Goal: Task Accomplishment & Management: Use online tool/utility

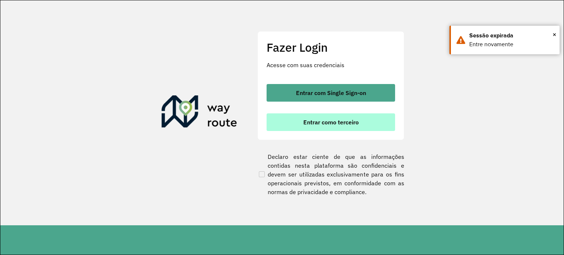
click at [355, 129] on button "Entrar como terceiro" at bounding box center [331, 123] width 129 height 18
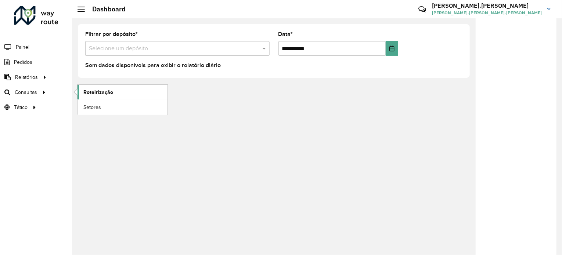
click at [109, 94] on span "Roteirização" at bounding box center [98, 93] width 30 height 8
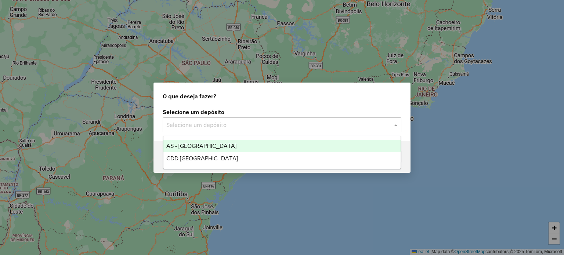
click at [346, 124] on input "text" at bounding box center [274, 125] width 217 height 9
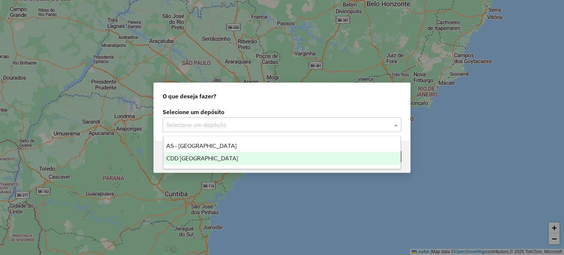
click at [184, 159] on span "CDD [GEOGRAPHIC_DATA]" at bounding box center [202, 158] width 72 height 6
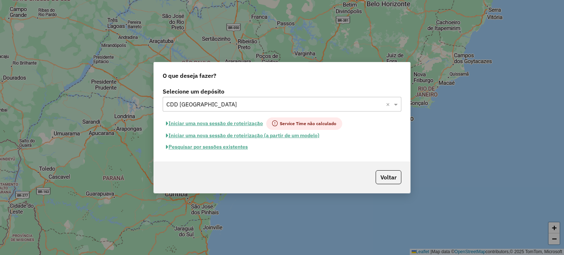
click at [225, 146] on button "Pesquisar por sessões existentes" at bounding box center [207, 146] width 89 height 11
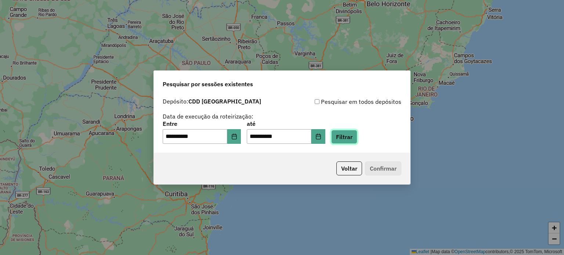
click at [354, 137] on button "Filtrar" at bounding box center [344, 137] width 26 height 14
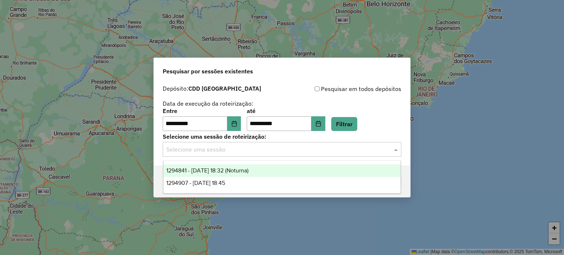
click at [245, 154] on div "Selecione uma sessão" at bounding box center [282, 149] width 239 height 15
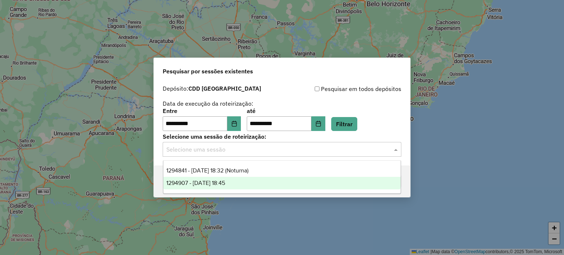
click at [219, 184] on span "1294907 - 15/10/2025 18:45" at bounding box center [195, 183] width 59 height 6
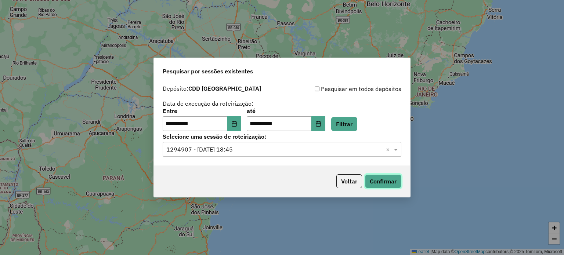
click at [399, 181] on button "Confirmar" at bounding box center [383, 182] width 36 height 14
click at [269, 152] on input "text" at bounding box center [274, 150] width 217 height 9
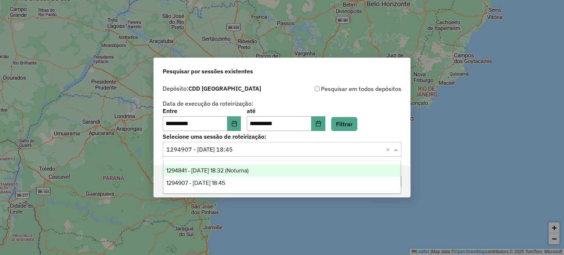
click at [226, 174] on span "1294841 - 15/10/2025 18:32 (Noturna)" at bounding box center [207, 171] width 82 height 6
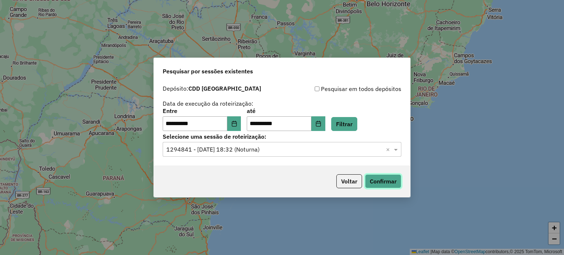
click at [395, 181] on button "Confirmar" at bounding box center [383, 182] width 36 height 14
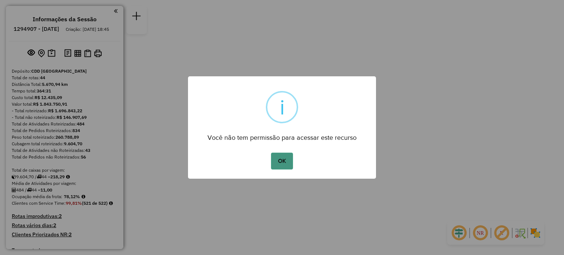
click at [281, 160] on button "OK" at bounding box center [282, 161] width 22 height 17
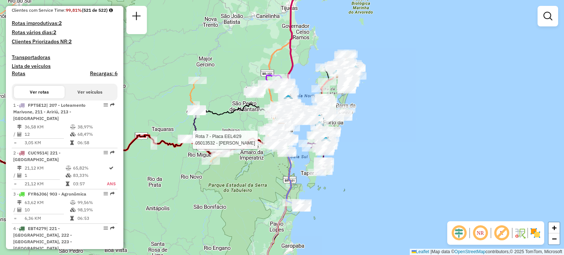
select select "**********"
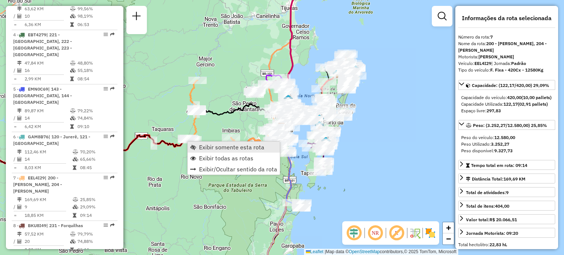
scroll to position [554, 0]
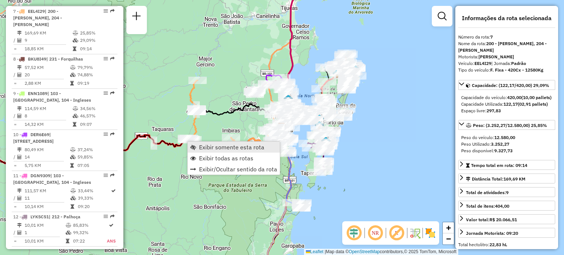
click at [203, 145] on span "Exibir somente esta rota" at bounding box center [231, 147] width 65 height 6
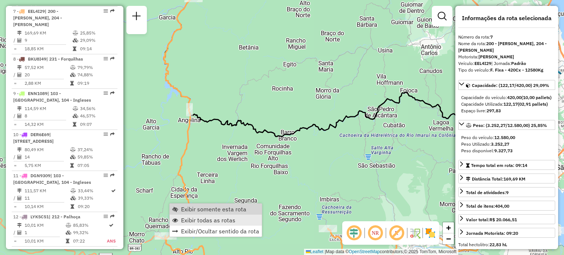
click at [205, 218] on span "Exibir todas as rotas" at bounding box center [208, 221] width 54 height 6
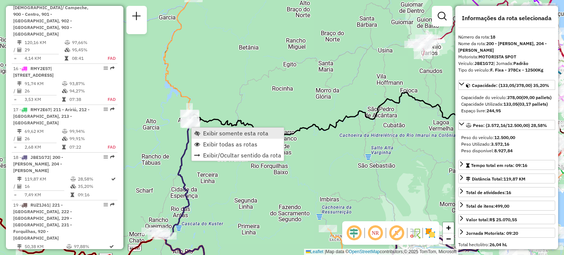
scroll to position [1006, 0]
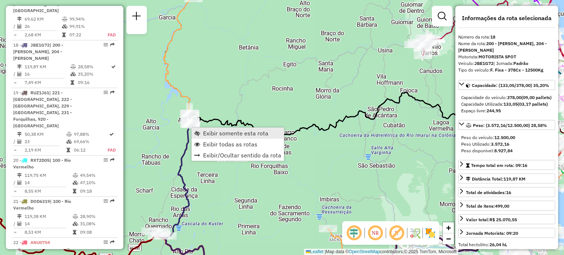
click at [207, 136] on span "Exibir somente esta rota" at bounding box center [235, 133] width 65 height 6
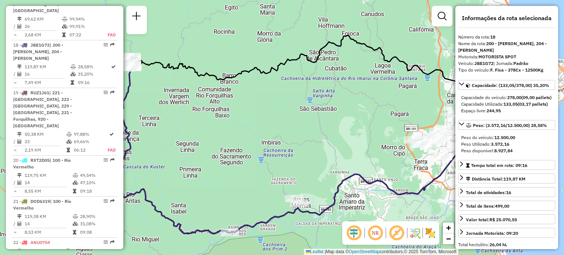
drag, startPoint x: 184, startPoint y: 103, endPoint x: 326, endPoint y: 162, distance: 153.5
click at [324, 163] on div "Janela de atendimento Grade de atendimento Capacidade Transportadoras Veículos …" at bounding box center [282, 127] width 564 height 255
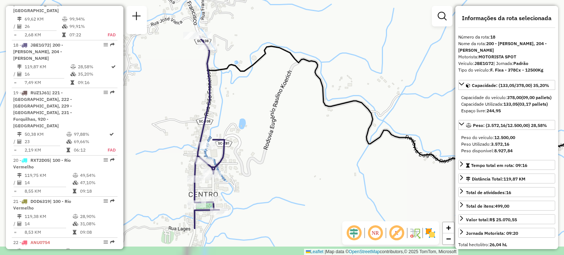
drag, startPoint x: 256, startPoint y: 178, endPoint x: 284, endPoint y: 125, distance: 60.5
click at [288, 126] on div "Janela de atendimento Grade de atendimento Capacidade Transportadoras Veículos …" at bounding box center [282, 127] width 564 height 255
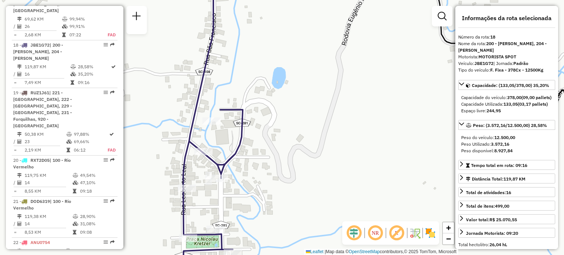
drag, startPoint x: 278, startPoint y: 189, endPoint x: 279, endPoint y: 140, distance: 48.9
click at [279, 142] on div "Janela de atendimento Grade de atendimento Capacidade Transportadoras Veículos …" at bounding box center [282, 127] width 564 height 255
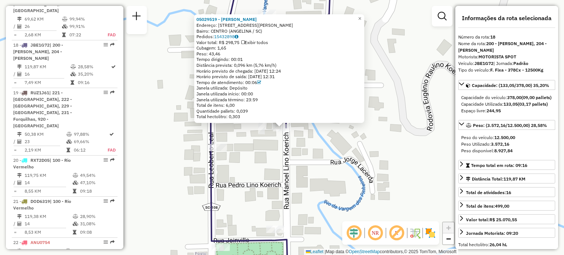
click at [290, 171] on div "05029519 - ADAIR FRANCISCO POSS Endereço: 081 MANOEL LINO KOERICH 163 Bairro: C…" at bounding box center [282, 127] width 564 height 255
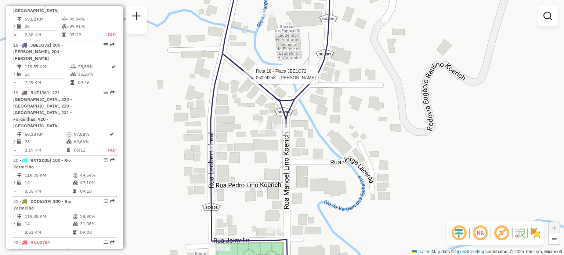
select select "**********"
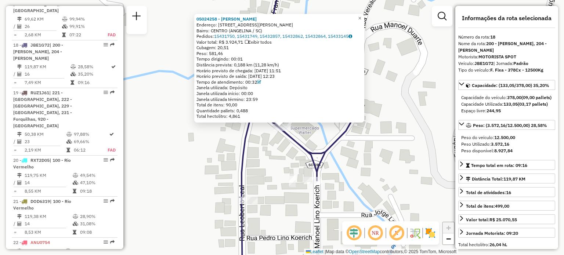
click at [332, 195] on div "05024258 - RAFAEL ROMULO WALTER Endereço: R IVO REIS MONTENEGRO 28 Bairro: CENT…" at bounding box center [282, 127] width 564 height 255
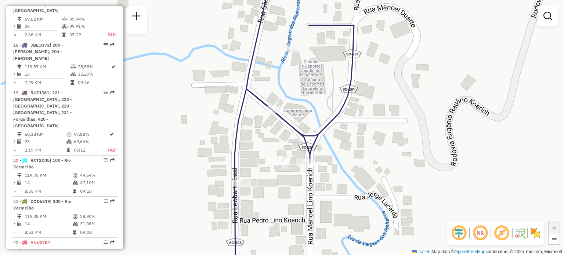
drag, startPoint x: 320, startPoint y: 179, endPoint x: 273, endPoint y: 55, distance: 132.0
click at [303, 80] on div "Janela de atendimento Grade de atendimento Capacidade Transportadoras Veículos …" at bounding box center [282, 127] width 564 height 255
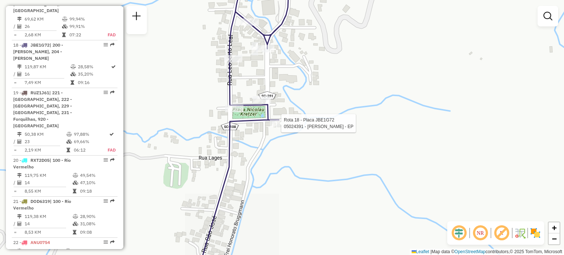
select select "**********"
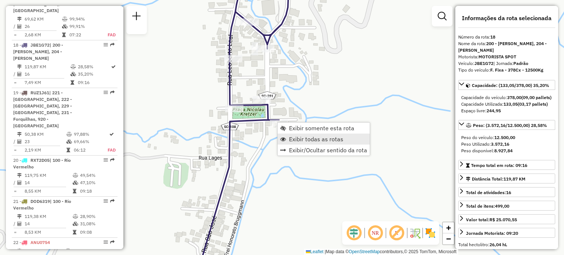
click at [310, 136] on span "Exibir todas as rotas" at bounding box center [316, 139] width 54 height 6
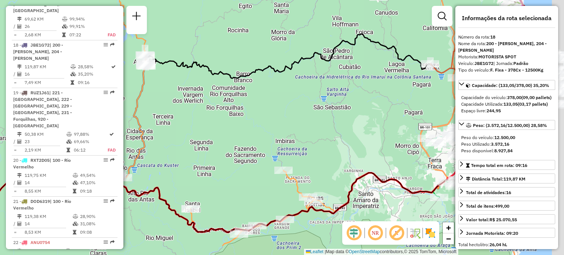
drag, startPoint x: 323, startPoint y: 152, endPoint x: 248, endPoint y: 92, distance: 95.4
click at [217, 96] on div "Janela de atendimento Grade de atendimento Capacidade Transportadoras Veículos …" at bounding box center [282, 127] width 564 height 255
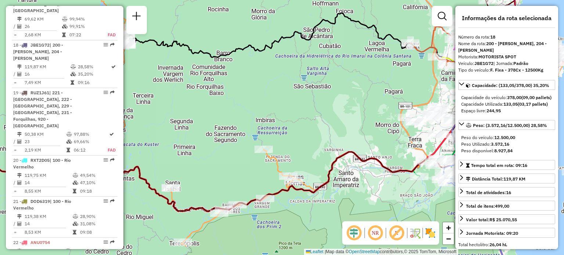
drag, startPoint x: 284, startPoint y: 94, endPoint x: 222, endPoint y: 150, distance: 83.2
click at [224, 152] on div "Janela de atendimento Grade de atendimento Capacidade Transportadoras Veículos …" at bounding box center [282, 127] width 564 height 255
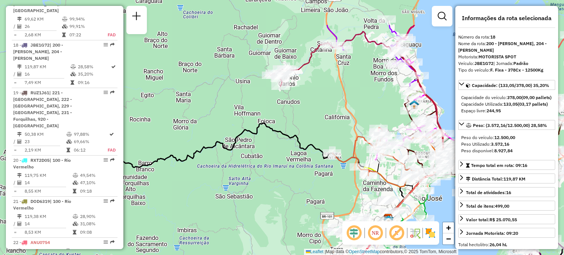
drag, startPoint x: 325, startPoint y: 42, endPoint x: 313, endPoint y: 39, distance: 12.5
click at [315, 44] on div "Janela de atendimento Grade de atendimento Capacidade Transportadoras Veículos …" at bounding box center [282, 127] width 564 height 255
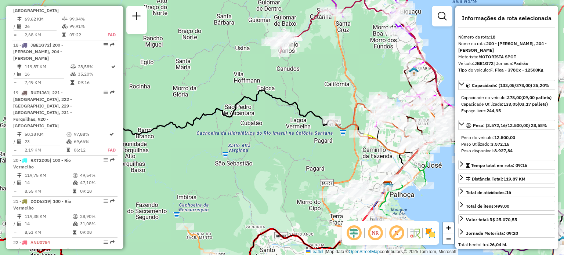
drag, startPoint x: 313, startPoint y: 113, endPoint x: 309, endPoint y: 91, distance: 22.5
click at [310, 94] on div "Rota 36 - Placa FZX9C92 05017846 - VP SUPER LOFI LTDA M Janela de atendimento G…" at bounding box center [282, 127] width 564 height 255
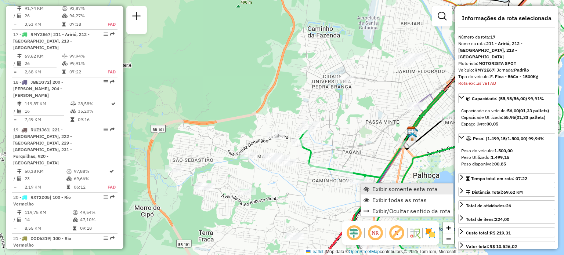
scroll to position [965, 0]
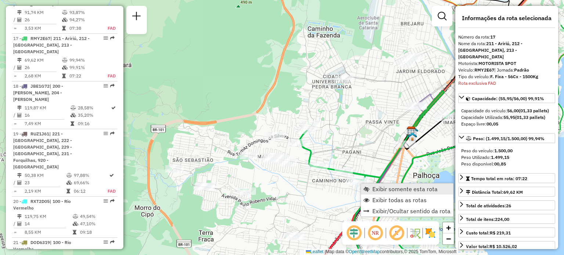
click at [369, 190] on span "Exibir somente esta rota" at bounding box center [367, 189] width 6 height 6
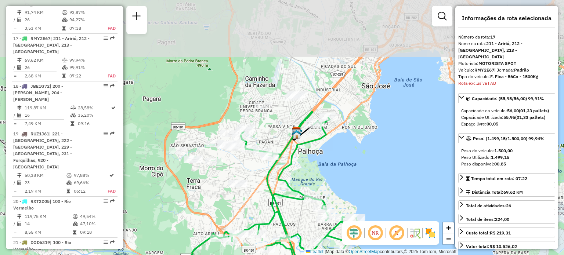
drag, startPoint x: 322, startPoint y: 94, endPoint x: 311, endPoint y: 184, distance: 90.6
click at [311, 184] on div "Janela de atendimento Grade de atendimento Capacidade Transportadoras Veículos …" at bounding box center [282, 127] width 564 height 255
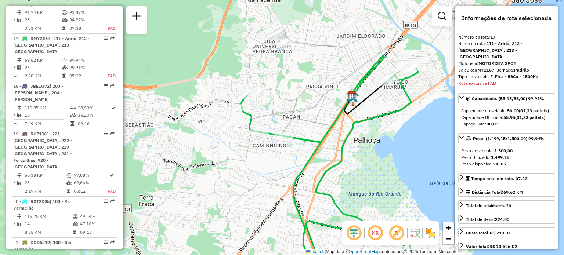
drag, startPoint x: 202, startPoint y: 152, endPoint x: 227, endPoint y: 155, distance: 24.8
click at [227, 155] on div "Janela de atendimento Grade de atendimento Capacidade Transportadoras Veículos …" at bounding box center [282, 127] width 564 height 255
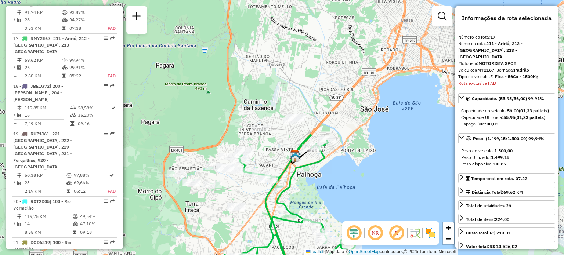
drag, startPoint x: 356, startPoint y: 134, endPoint x: 250, endPoint y: 28, distance: 149.9
click at [279, 56] on div "Janela de atendimento Grade de atendimento Capacidade Transportadoras Veículos …" at bounding box center [282, 127] width 564 height 255
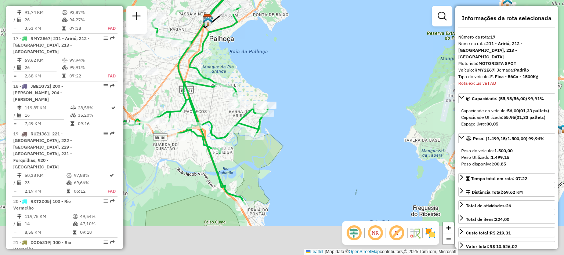
drag, startPoint x: 297, startPoint y: 148, endPoint x: 280, endPoint y: 108, distance: 43.3
click at [294, 116] on div "Janela de atendimento Grade de atendimento Capacidade Transportadoras Veículos …" at bounding box center [282, 127] width 564 height 255
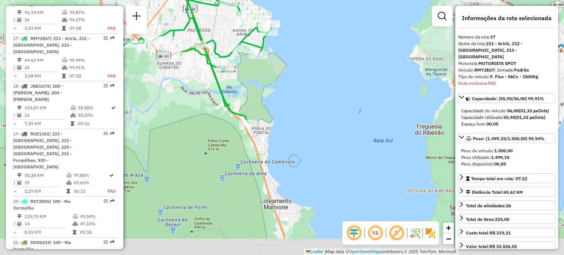
drag, startPoint x: 285, startPoint y: 167, endPoint x: 327, endPoint y: 113, distance: 68.4
click at [326, 115] on div "Janela de atendimento Grade de atendimento Capacidade Transportadoras Veículos …" at bounding box center [282, 127] width 564 height 255
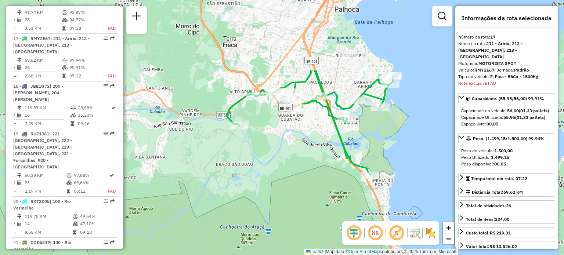
drag, startPoint x: 185, startPoint y: 78, endPoint x: 272, endPoint y: 174, distance: 129.6
click at [272, 174] on div "Janela de atendimento Grade de atendimento Capacidade Transportadoras Veículos …" at bounding box center [282, 127] width 564 height 255
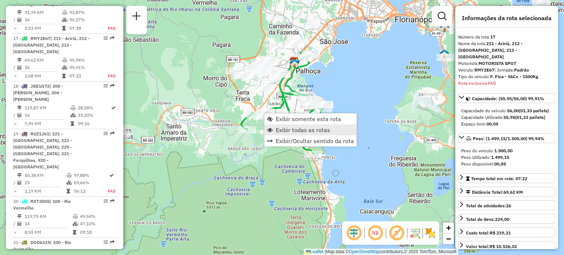
click at [302, 132] on span "Exibir todas as rotas" at bounding box center [303, 130] width 54 height 6
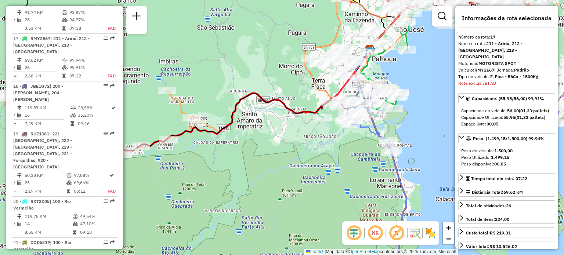
drag, startPoint x: 374, startPoint y: 63, endPoint x: 450, endPoint y: 49, distance: 77.3
click at [450, 49] on div "Janela de atendimento Grade de atendimento Capacidade Transportadoras Veículos …" at bounding box center [282, 127] width 564 height 255
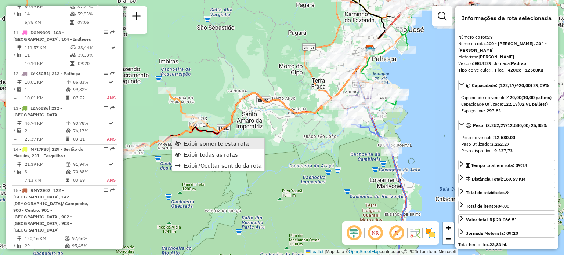
scroll to position [554, 0]
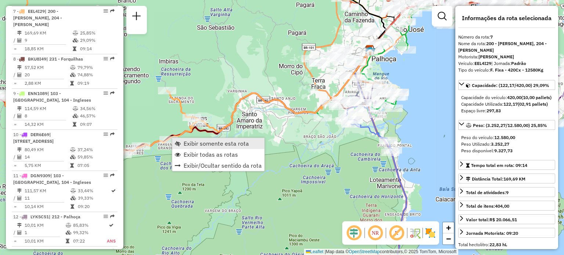
click at [182, 144] on link "Exibir somente esta rota" at bounding box center [218, 143] width 92 height 11
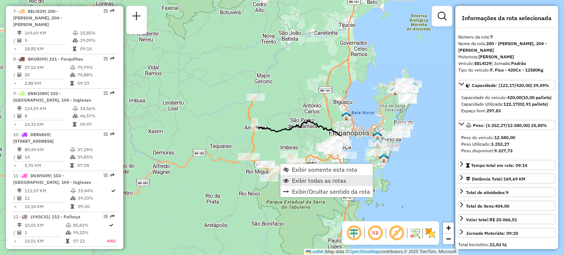
click at [319, 180] on span "Exibir todas as rotas" at bounding box center [319, 181] width 54 height 6
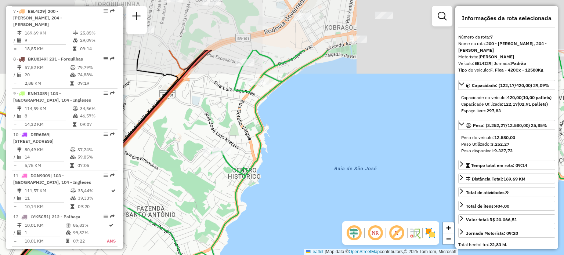
drag, startPoint x: 342, startPoint y: 129, endPoint x: 374, endPoint y: 202, distance: 79.9
click at [377, 206] on div "Janela de atendimento Grade de atendimento Capacidade Transportadoras Veículos …" at bounding box center [282, 127] width 564 height 255
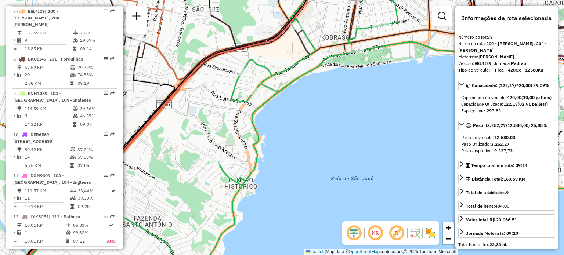
drag, startPoint x: 312, startPoint y: 85, endPoint x: 268, endPoint y: 183, distance: 107.7
click at [272, 178] on div "Janela de atendimento Grade de atendimento Capacidade Transportadoras Veículos …" at bounding box center [282, 127] width 564 height 255
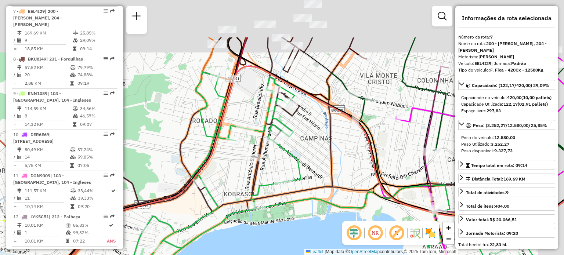
drag, startPoint x: 308, startPoint y: 116, endPoint x: 273, endPoint y: 155, distance: 51.8
click at [273, 155] on div "Janela de atendimento Grade de atendimento Capacidade Transportadoras Veículos …" at bounding box center [282, 127] width 564 height 255
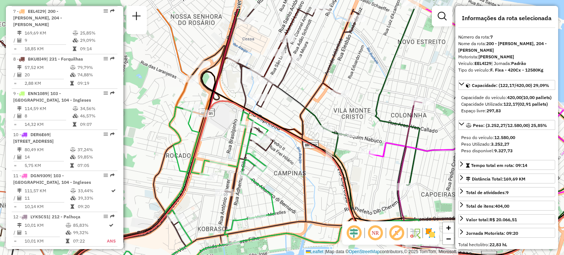
drag, startPoint x: 312, startPoint y: 93, endPoint x: 249, endPoint y: 124, distance: 70.3
click at [267, 127] on div "Janela de atendimento Grade de atendimento Capacidade Transportadoras Veículos …" at bounding box center [282, 127] width 564 height 255
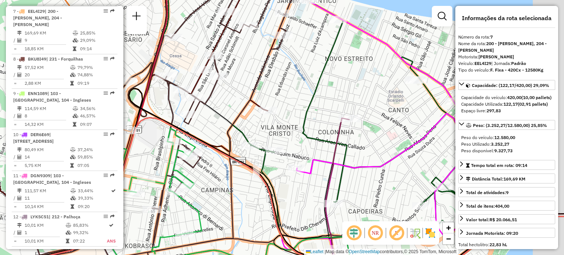
drag, startPoint x: 376, startPoint y: 163, endPoint x: 340, endPoint y: 135, distance: 46.1
click at [340, 161] on icon at bounding box center [283, 127] width 467 height 306
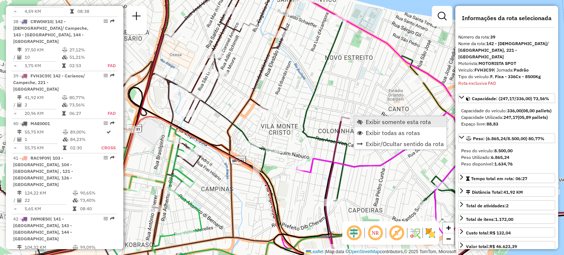
click at [367, 123] on span "Exibir somente esta rota" at bounding box center [398, 122] width 65 height 6
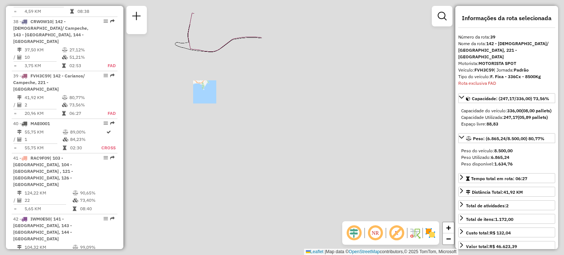
scroll to position [1859, 0]
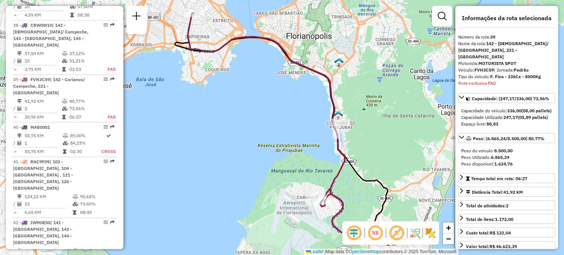
click at [378, 236] on em at bounding box center [376, 233] width 18 height 18
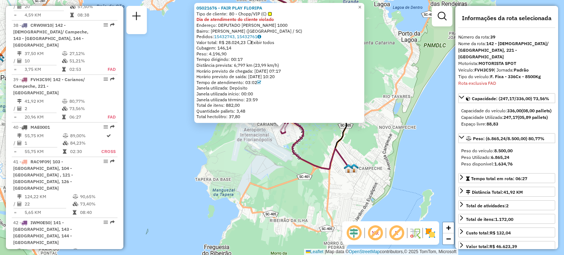
click at [276, 154] on div "05021676 - FAIR PLAY FLORIPA Tipo de cliente: 80 - Chopp/VIP (C) Dia de atendim…" at bounding box center [282, 127] width 564 height 255
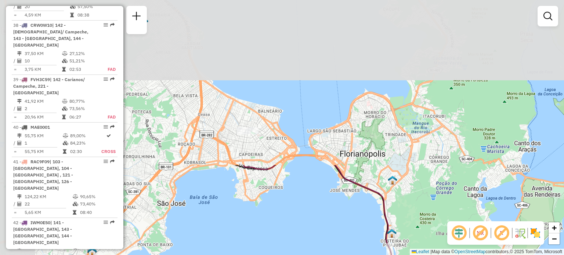
drag, startPoint x: 244, startPoint y: 82, endPoint x: 351, endPoint y: 273, distance: 219.1
click at [351, 255] on html "Aguarde... Pop-up bloqueado! Seu navegador bloqueou automáticamente a abertura …" at bounding box center [282, 127] width 564 height 255
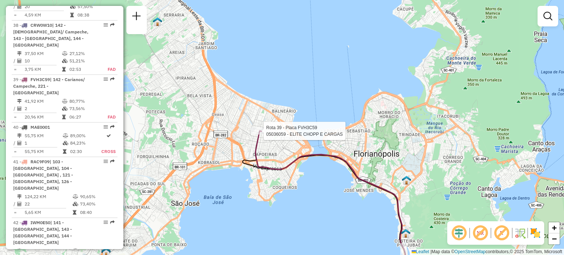
select select "**********"
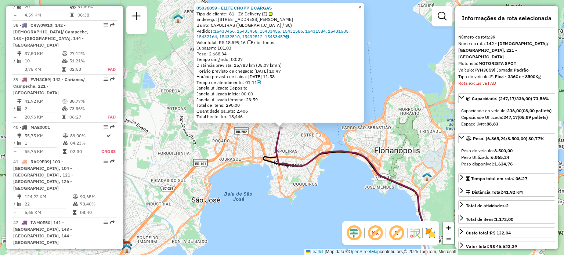
click at [254, 150] on div "05036059 - ELITE CHOPP E CARGAS Tipo de cliente: 81 - Zé Delivery (Z) Endereço:…" at bounding box center [282, 127] width 564 height 255
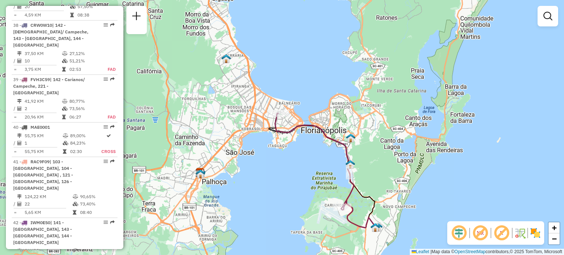
drag, startPoint x: 372, startPoint y: 198, endPoint x: 364, endPoint y: 165, distance: 34.3
click at [364, 163] on div "Janela de atendimento Grade de atendimento Capacidade Transportadoras Veículos …" at bounding box center [282, 127] width 564 height 255
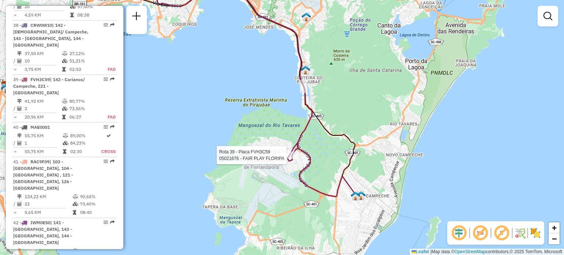
select select "**********"
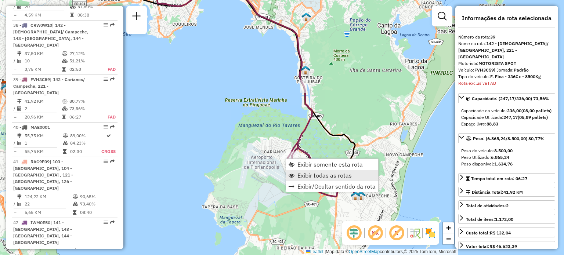
click at [319, 177] on span "Exibir todas as rotas" at bounding box center [325, 176] width 54 height 6
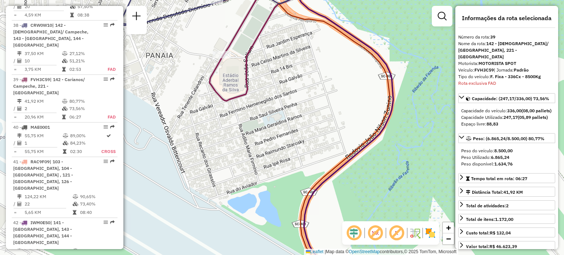
scroll to position [37, 0]
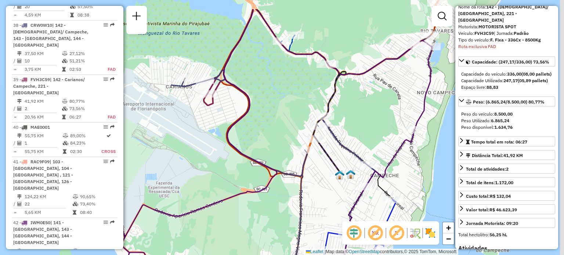
drag, startPoint x: 260, startPoint y: 73, endPoint x: 217, endPoint y: 101, distance: 51.5
click at [217, 101] on div "Janela de atendimento Grade de atendimento Capacidade Transportadoras Veículos …" at bounding box center [282, 127] width 564 height 255
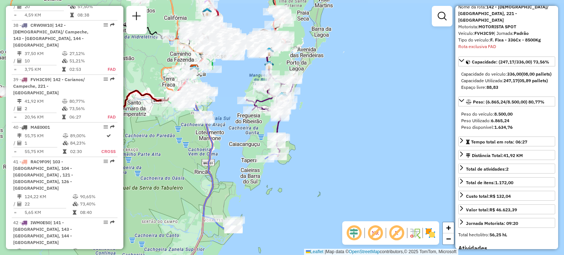
drag, startPoint x: 233, startPoint y: 141, endPoint x: 244, endPoint y: 155, distance: 18.4
click at [244, 155] on div "Janela de atendimento Grade de atendimento Capacidade Transportadoras Veículos …" at bounding box center [282, 127] width 564 height 255
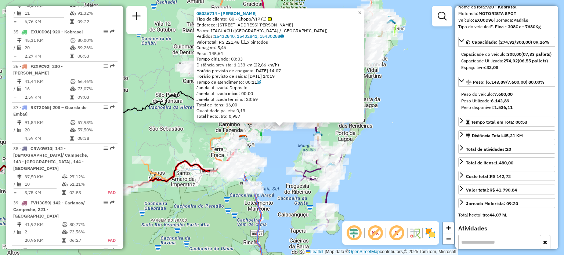
scroll to position [1695, 0]
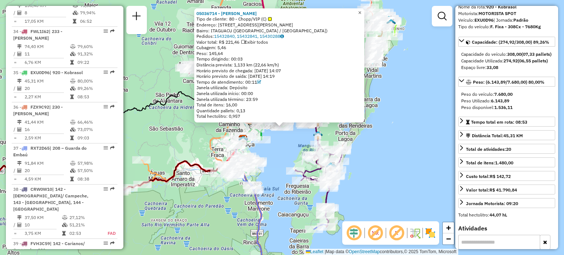
drag, startPoint x: 367, startPoint y: 10, endPoint x: 365, endPoint y: 23, distance: 13.7
click at [362, 10] on span "×" at bounding box center [359, 13] width 3 height 6
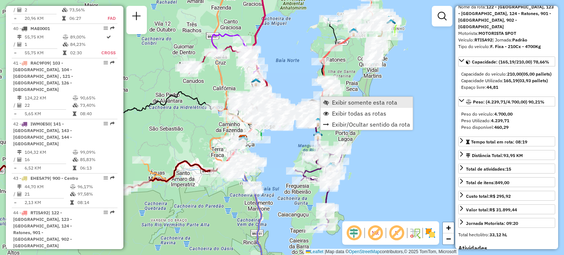
scroll to position [2009, 0]
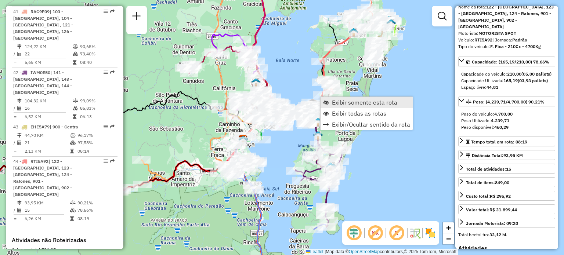
click at [330, 102] on link "Exibir somente esta rota" at bounding box center [367, 102] width 92 height 11
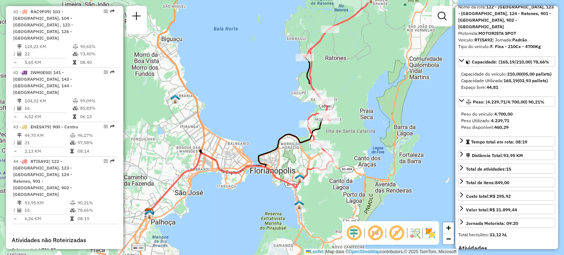
drag, startPoint x: 392, startPoint y: 115, endPoint x: 371, endPoint y: 91, distance: 31.5
click at [371, 91] on div "Janela de atendimento Grade de atendimento Capacidade Transportadoras Veículos …" at bounding box center [282, 127] width 564 height 255
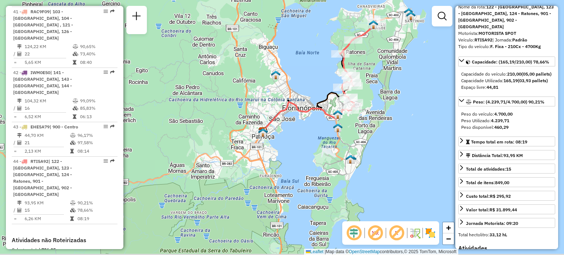
drag, startPoint x: 371, startPoint y: 114, endPoint x: 370, endPoint y: 101, distance: 13.2
click at [370, 101] on div "Janela de atendimento Grade de atendimento Capacidade Transportadoras Veículos …" at bounding box center [282, 127] width 564 height 255
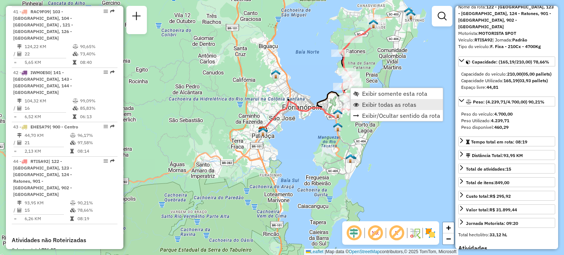
click at [367, 106] on span "Exibir todas as rotas" at bounding box center [389, 105] width 54 height 6
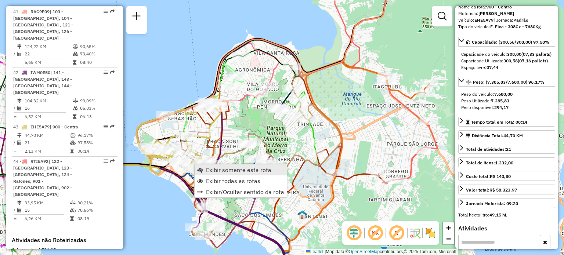
click at [202, 169] on span "Exibir somente esta rota" at bounding box center [200, 170] width 6 height 6
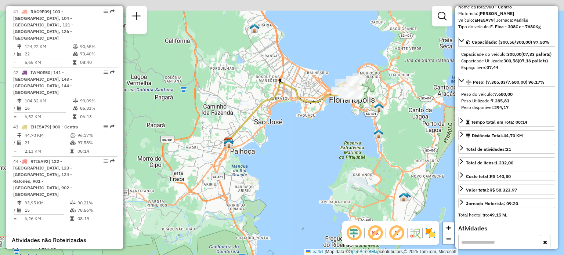
drag, startPoint x: 339, startPoint y: 51, endPoint x: 324, endPoint y: 64, distance: 20.1
click at [323, 64] on div "Janela de atendimento Grade de atendimento Capacidade Transportadoras Veículos …" at bounding box center [282, 127] width 564 height 255
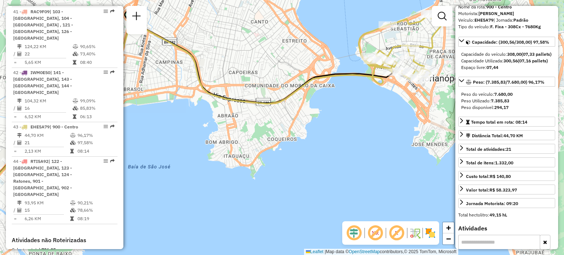
drag, startPoint x: 364, startPoint y: 87, endPoint x: 372, endPoint y: 105, distance: 19.6
click at [372, 105] on div "Janela de atendimento Grade de atendimento Capacidade Transportadoras Veículos …" at bounding box center [282, 127] width 564 height 255
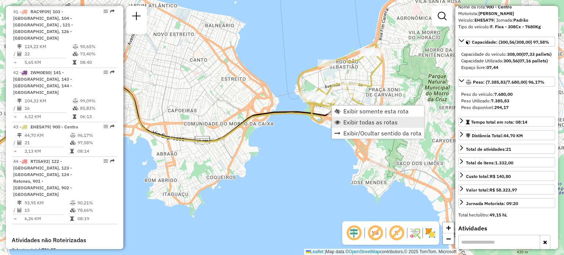
click at [363, 124] on span "Exibir todas as rotas" at bounding box center [371, 122] width 54 height 6
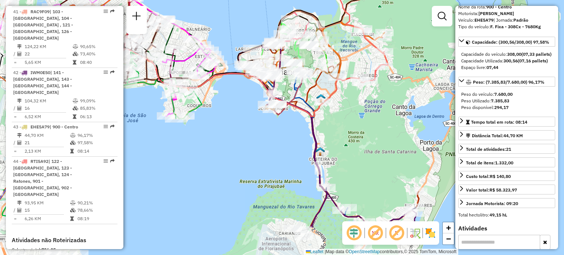
drag, startPoint x: 334, startPoint y: 198, endPoint x: 269, endPoint y: 145, distance: 83.3
click at [269, 145] on div "Janela de atendimento Grade de atendimento Capacidade Transportadoras Veículos …" at bounding box center [282, 127] width 564 height 255
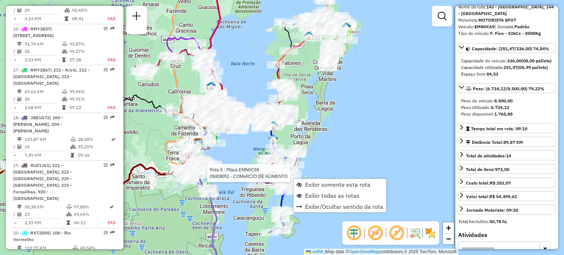
scroll to position [472, 0]
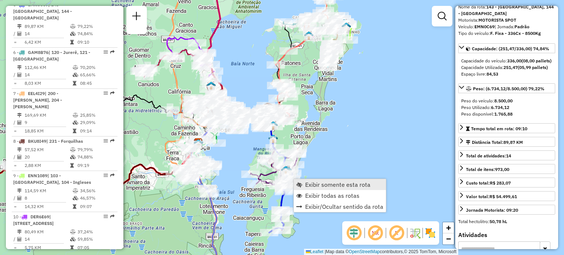
click at [315, 188] on span "Exibir somente esta rota" at bounding box center [337, 185] width 65 height 6
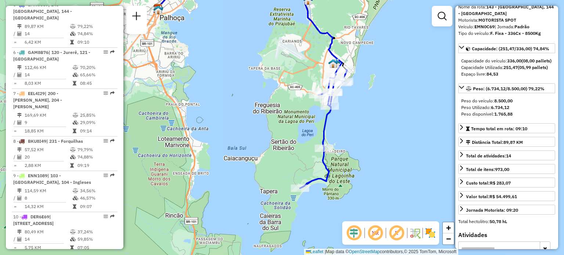
drag, startPoint x: 325, startPoint y: 148, endPoint x: 297, endPoint y: 90, distance: 64.8
click at [296, 89] on div "Janela de atendimento Grade de atendimento Capacidade Transportadoras Veículos …" at bounding box center [282, 127] width 564 height 255
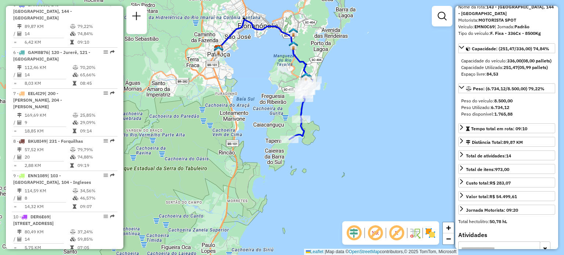
drag, startPoint x: 287, startPoint y: 109, endPoint x: 278, endPoint y: 107, distance: 9.7
click at [278, 107] on div "Janela de atendimento Grade de atendimento Capacidade Transportadoras Veículos …" at bounding box center [282, 127] width 564 height 255
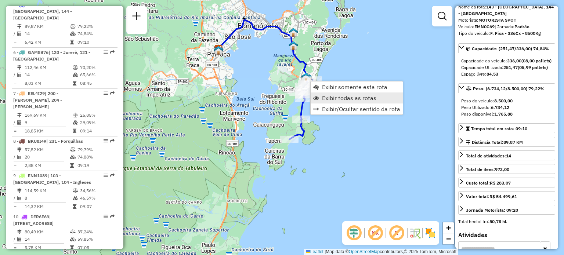
click at [323, 98] on span "Exibir todas as rotas" at bounding box center [349, 98] width 54 height 6
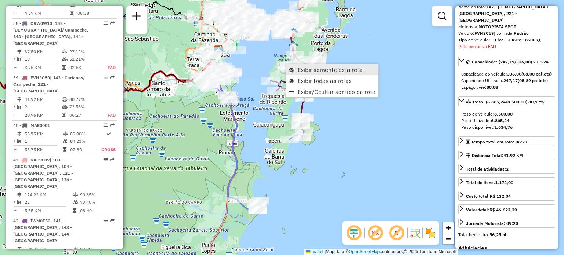
click at [302, 70] on span "Exibir somente esta rota" at bounding box center [330, 70] width 65 height 6
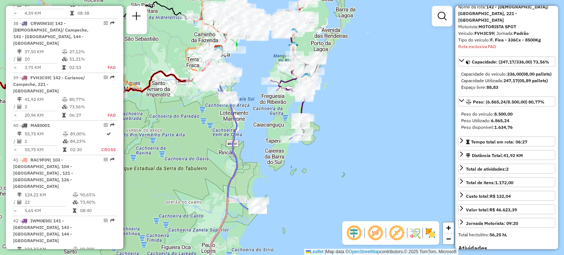
scroll to position [1859, 0]
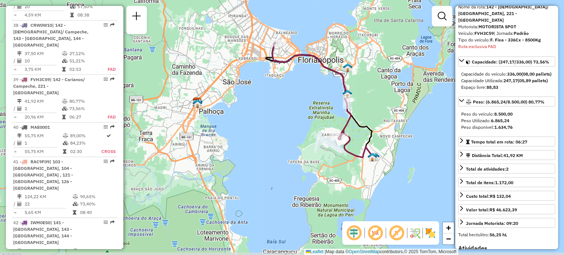
drag, startPoint x: 392, startPoint y: 117, endPoint x: 379, endPoint y: 105, distance: 17.4
click at [379, 105] on div "Janela de atendimento Grade de atendimento Capacidade Transportadoras Veículos …" at bounding box center [282, 127] width 564 height 255
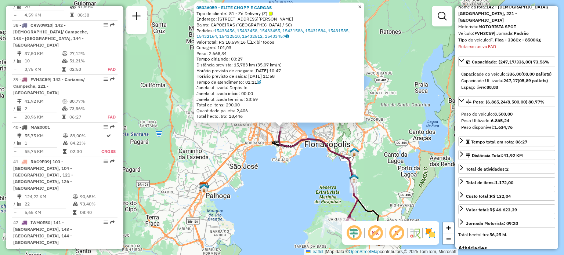
click at [362, 6] on span "×" at bounding box center [359, 7] width 3 height 6
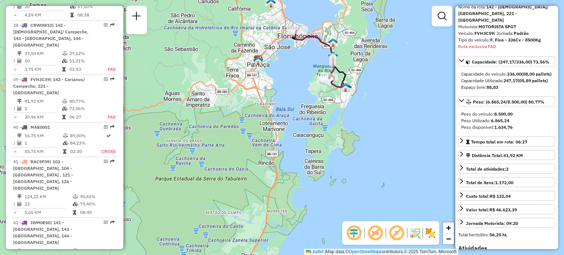
drag, startPoint x: 311, startPoint y: 210, endPoint x: 309, endPoint y: 107, distance: 102.9
click at [309, 107] on div "Janela de atendimento Grade de atendimento Capacidade Transportadoras Veículos …" at bounding box center [282, 127] width 564 height 255
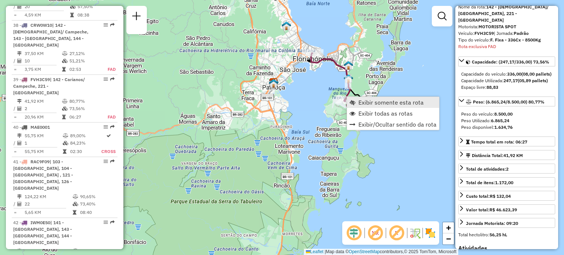
click at [363, 103] on span "Exibir somente esta rota" at bounding box center [391, 103] width 65 height 6
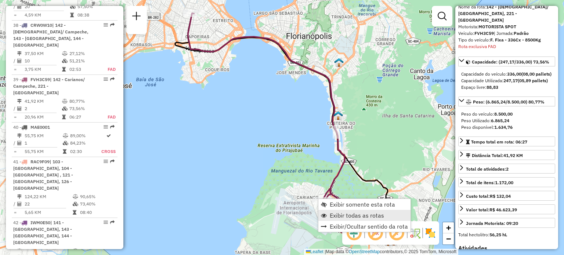
click at [342, 214] on span "Exibir todas as rotas" at bounding box center [357, 216] width 54 height 6
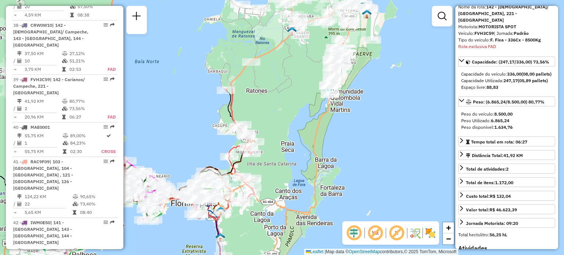
drag, startPoint x: 390, startPoint y: 111, endPoint x: 281, endPoint y: 213, distance: 149.5
click at [265, 224] on div "Janela de atendimento Grade de atendimento Capacidade Transportadoras Veículos …" at bounding box center [282, 127] width 564 height 255
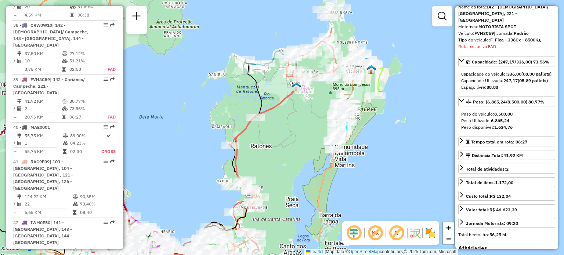
drag, startPoint x: 374, startPoint y: 82, endPoint x: 378, endPoint y: 136, distance: 54.9
click at [378, 136] on div "Janela de atendimento Grade de atendimento Capacidade Transportadoras Veículos …" at bounding box center [282, 127] width 564 height 255
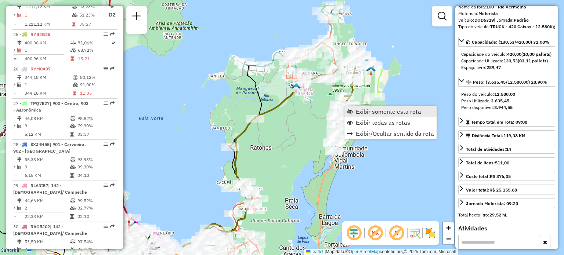
scroll to position [1143, 0]
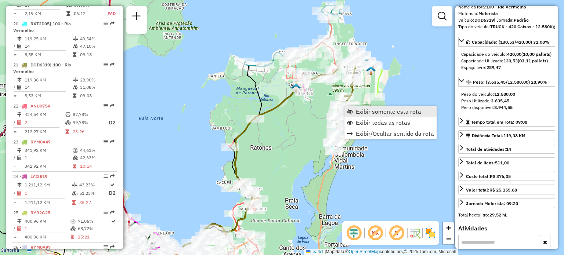
click at [358, 110] on span "Exibir somente esta rota" at bounding box center [388, 112] width 65 height 6
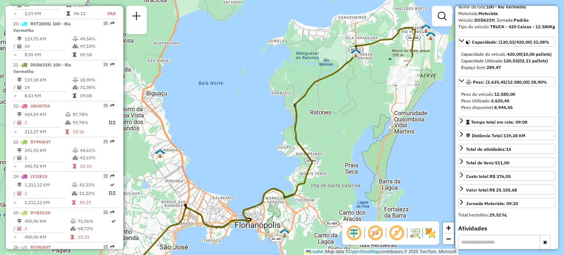
drag, startPoint x: 419, startPoint y: 91, endPoint x: 412, endPoint y: 152, distance: 61.8
click at [412, 152] on div "Janela de atendimento Grade de atendimento Capacidade Transportadoras Veículos …" at bounding box center [282, 127] width 564 height 255
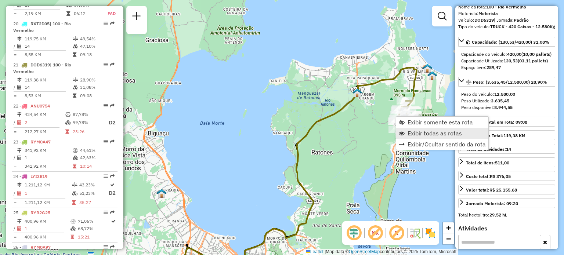
click at [413, 133] on span "Exibir todas as rotas" at bounding box center [435, 133] width 54 height 6
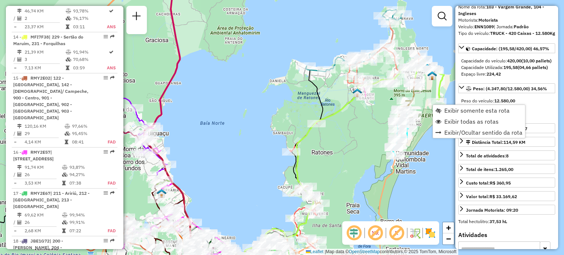
scroll to position [630, 0]
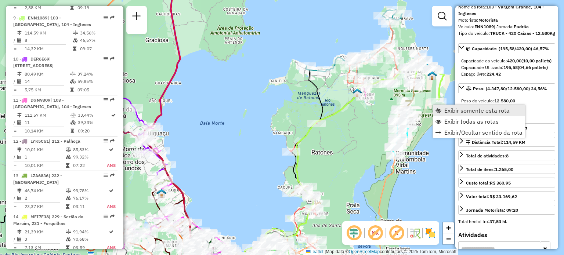
click at [436, 110] on span "Exibir somente esta rota" at bounding box center [439, 111] width 6 height 6
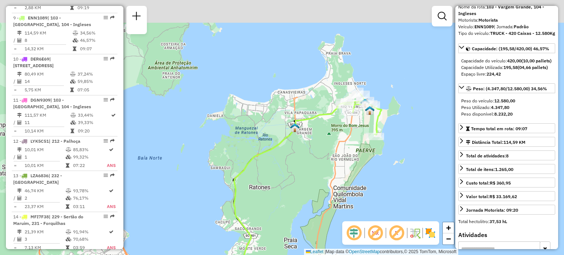
drag, startPoint x: 426, startPoint y: 82, endPoint x: 366, endPoint y: 186, distance: 120.6
click at [366, 186] on div "Janela de atendimento Grade de atendimento Capacidade Transportadoras Veículos …" at bounding box center [282, 127] width 564 height 255
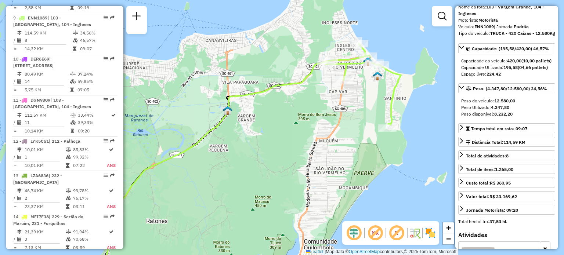
drag, startPoint x: 365, startPoint y: 138, endPoint x: 359, endPoint y: 153, distance: 16.3
click at [359, 153] on div "Janela de atendimento Grade de atendimento Capacidade Transportadoras Veículos …" at bounding box center [282, 127] width 564 height 255
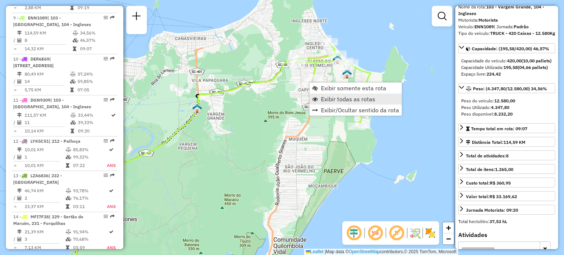
click at [342, 98] on span "Exibir todas as rotas" at bounding box center [348, 99] width 54 height 6
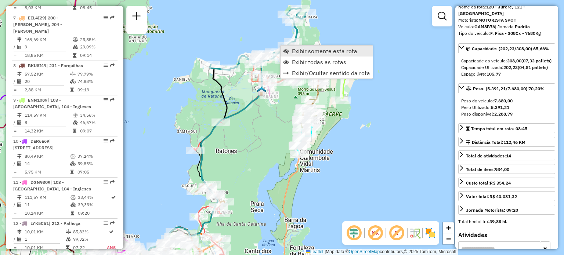
scroll to position [513, 0]
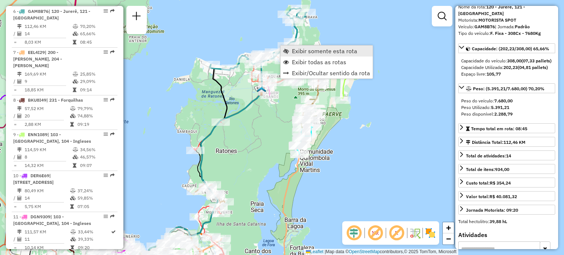
click at [303, 50] on span "Exibir somente esta rota" at bounding box center [324, 51] width 65 height 6
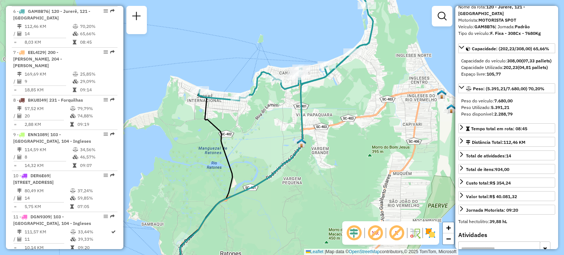
drag, startPoint x: 301, startPoint y: 102, endPoint x: 346, endPoint y: 103, distance: 45.2
click at [346, 103] on div "Janela de atendimento Grade de atendimento Capacidade Transportadoras Veículos …" at bounding box center [282, 127] width 564 height 255
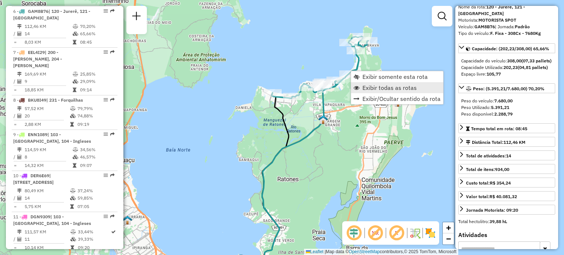
click at [374, 90] on span "Exibir todas as rotas" at bounding box center [390, 88] width 54 height 6
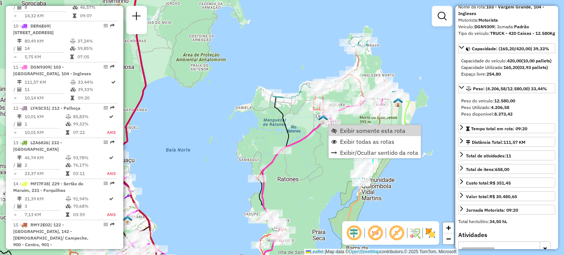
scroll to position [712, 0]
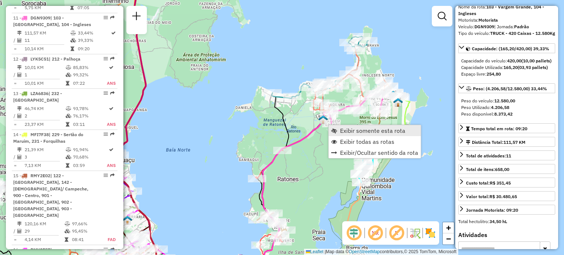
click at [344, 133] on span "Exibir somente esta rota" at bounding box center [372, 131] width 65 height 6
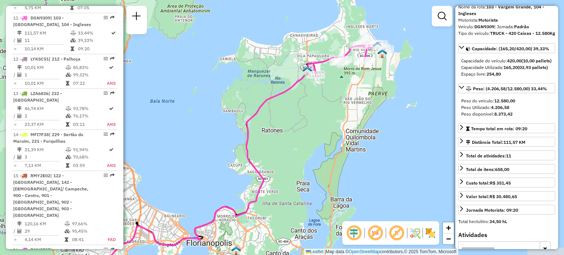
drag, startPoint x: 429, startPoint y: 29, endPoint x: 381, endPoint y: 67, distance: 61.2
click at [381, 67] on div "Janela de atendimento Grade de atendimento Capacidade Transportadoras Veículos …" at bounding box center [282, 127] width 564 height 255
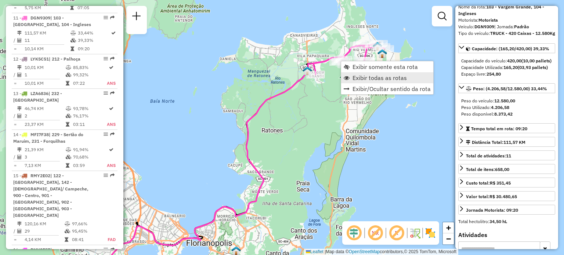
click at [358, 76] on span "Exibir todas as rotas" at bounding box center [380, 78] width 54 height 6
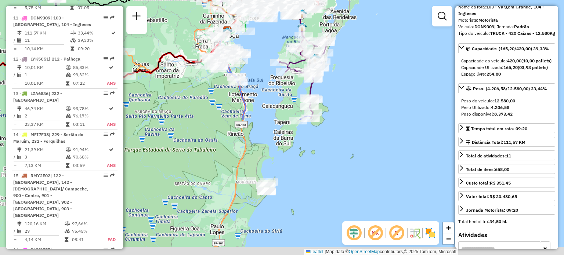
drag, startPoint x: 346, startPoint y: 72, endPoint x: 340, endPoint y: -3, distance: 74.8
click at [340, 0] on html "Aguarde... Pop-up bloqueado! Seu navegador bloqueou automáticamente a abertura …" at bounding box center [282, 127] width 564 height 255
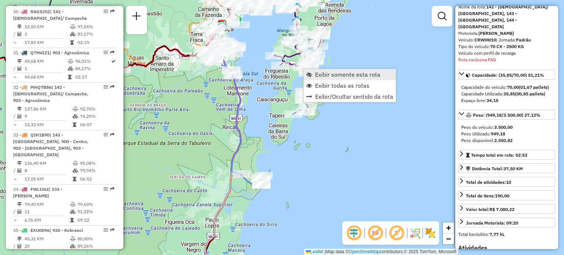
scroll to position [1811, 0]
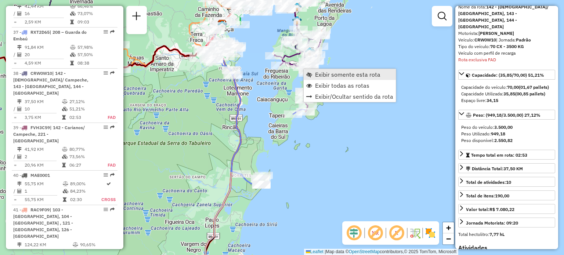
click at [315, 72] on link "Exibir somente esta rota" at bounding box center [350, 74] width 92 height 11
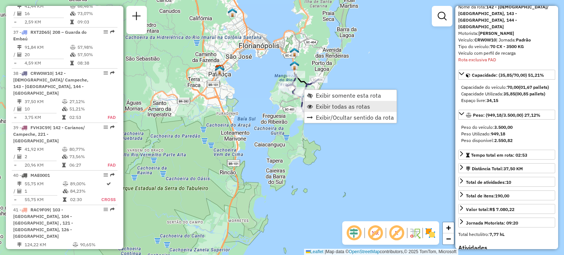
click at [327, 104] on span "Exibir todas as rotas" at bounding box center [343, 107] width 54 height 6
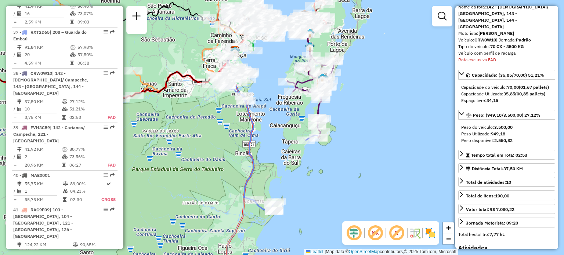
drag, startPoint x: 203, startPoint y: 153, endPoint x: 260, endPoint y: 93, distance: 83.2
click at [259, 93] on div "Janela de atendimento Grade de atendimento Capacidade Transportadoras Veículos …" at bounding box center [282, 127] width 564 height 255
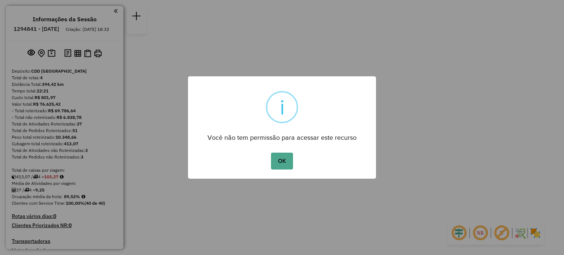
click at [271, 153] on button "OK" at bounding box center [282, 161] width 22 height 17
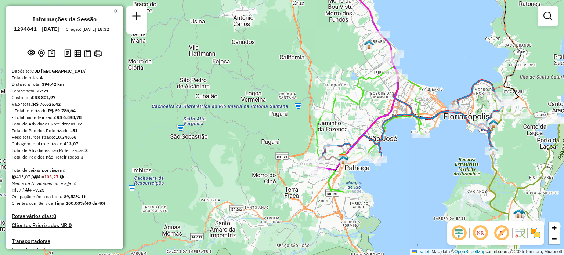
drag, startPoint x: 420, startPoint y: 109, endPoint x: 363, endPoint y: 127, distance: 59.5
click at [363, 127] on icon at bounding box center [356, 81] width 83 height 180
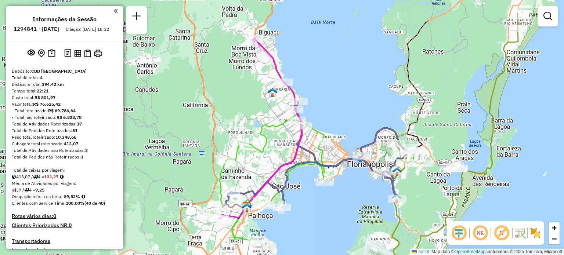
drag, startPoint x: 445, startPoint y: 100, endPoint x: 352, endPoint y: 144, distance: 103.4
click at [352, 144] on div "Janela de atendimento Grade de atendimento Capacidade Transportadoras Veículos …" at bounding box center [282, 127] width 564 height 255
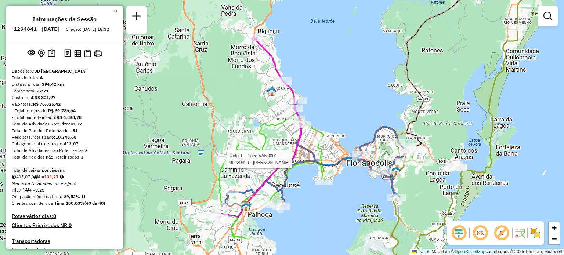
select select "**********"
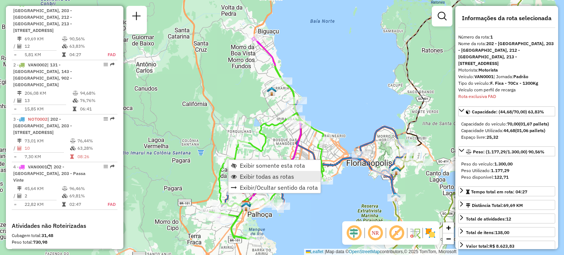
scroll to position [285, 0]
click at [255, 175] on span "Exibir todas as rotas" at bounding box center [267, 177] width 54 height 6
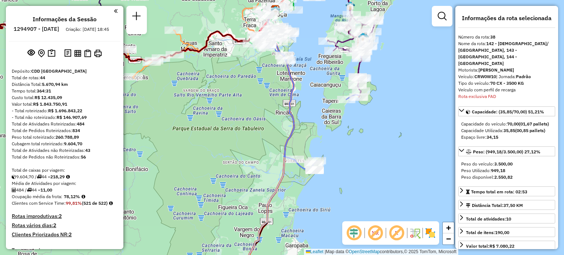
select select "**********"
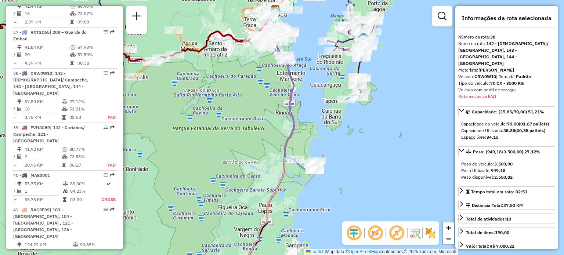
scroll to position [37, 0]
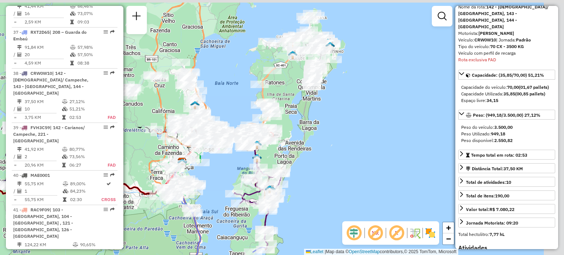
drag, startPoint x: 243, startPoint y: 109, endPoint x: 155, endPoint y: 251, distance: 167.2
click at [155, 251] on div "Janela de atendimento Grade de atendimento Capacidade Transportadoras Veículos …" at bounding box center [282, 127] width 564 height 255
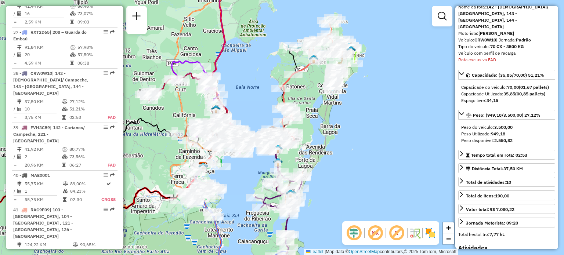
drag, startPoint x: 267, startPoint y: 101, endPoint x: 303, endPoint y: 97, distance: 36.2
click at [290, 98] on icon at bounding box center [298, 99] width 37 height 89
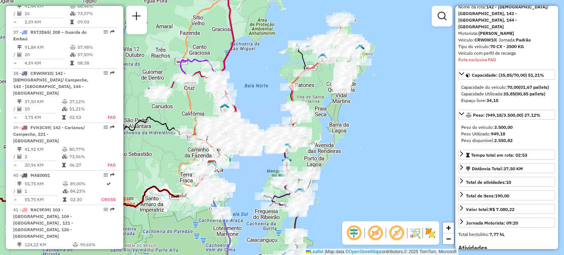
click at [378, 235] on em at bounding box center [376, 233] width 18 height 18
